Goal: Task Accomplishment & Management: Manage account settings

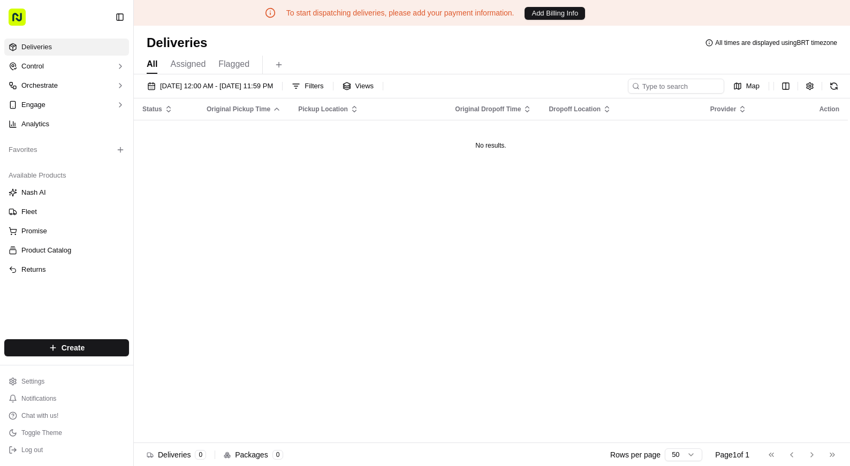
click at [410, 350] on div "Status Original Pickup Time Pickup Location Original Dropoff Time Dropoff Locat…" at bounding box center [491, 271] width 714 height 344
click at [41, 454] on span "Log out" at bounding box center [31, 450] width 21 height 9
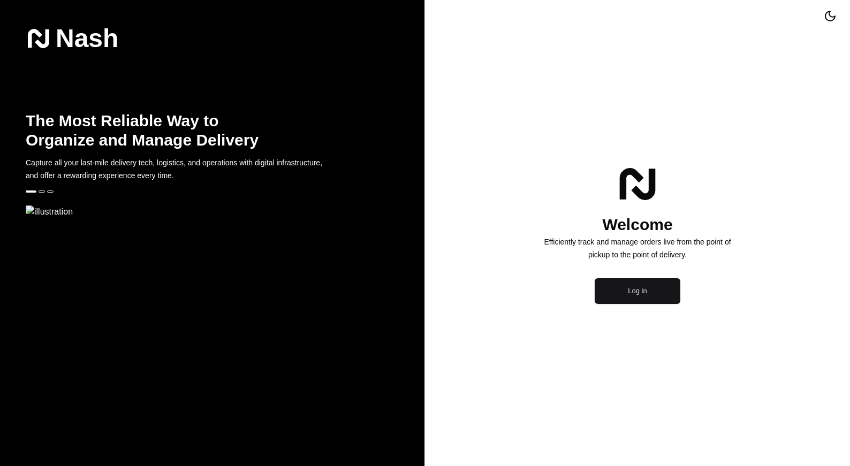
click at [645, 304] on button "Log in" at bounding box center [638, 291] width 86 height 26
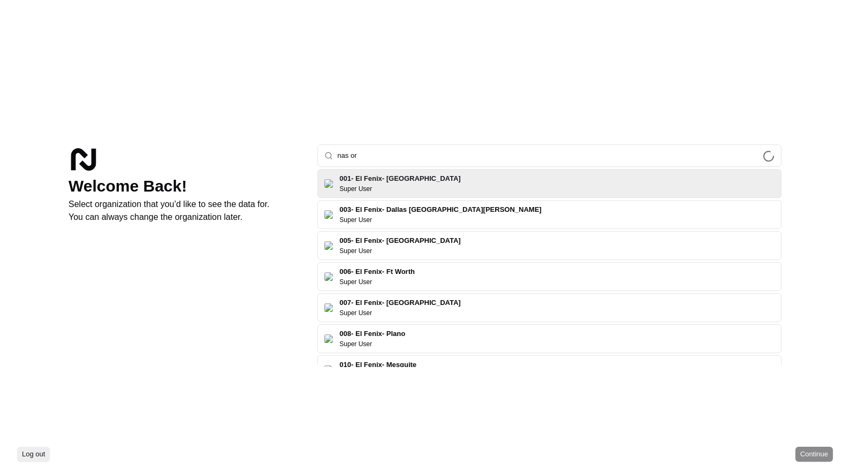
type input "nas o"
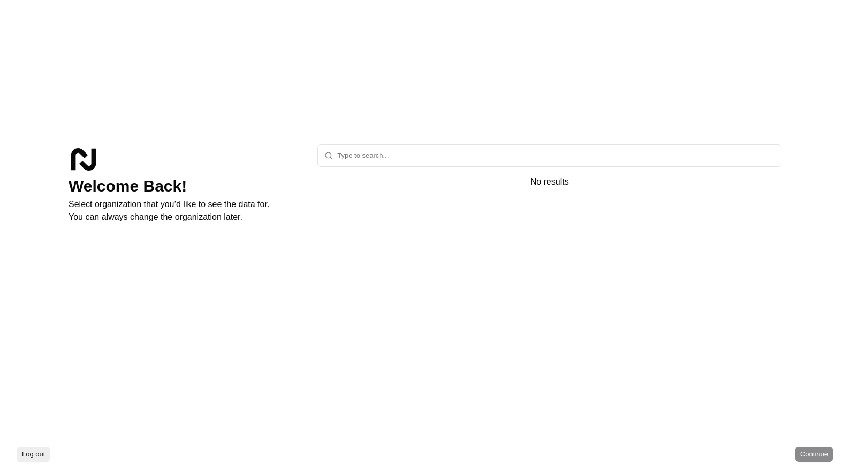
click at [375, 235] on div at bounding box center [550, 282] width 464 height 170
click at [404, 184] on div "No results" at bounding box center [550, 182] width 464 height 13
click at [402, 159] on input "text" at bounding box center [556, 155] width 438 height 21
type input "go act"
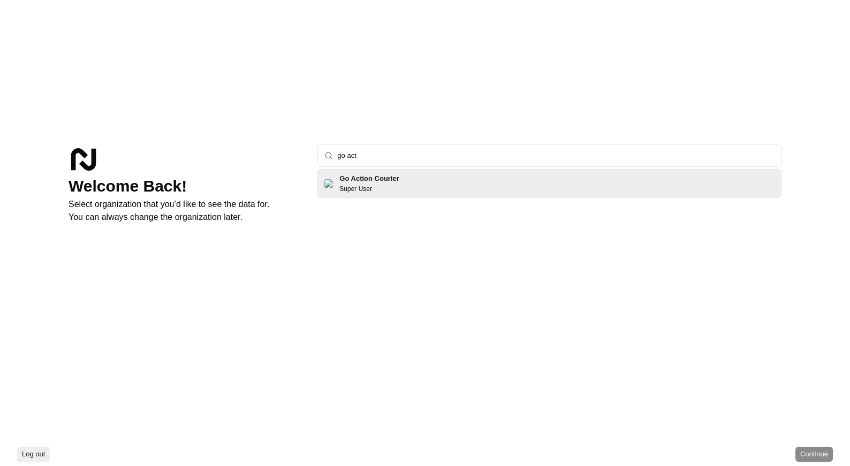
click at [395, 187] on div "Super User" at bounding box center [369, 189] width 59 height 9
click at [820, 458] on button "Continue" at bounding box center [814, 454] width 37 height 15
